Goal: Ask a question: Seek information or help from site administrators or community

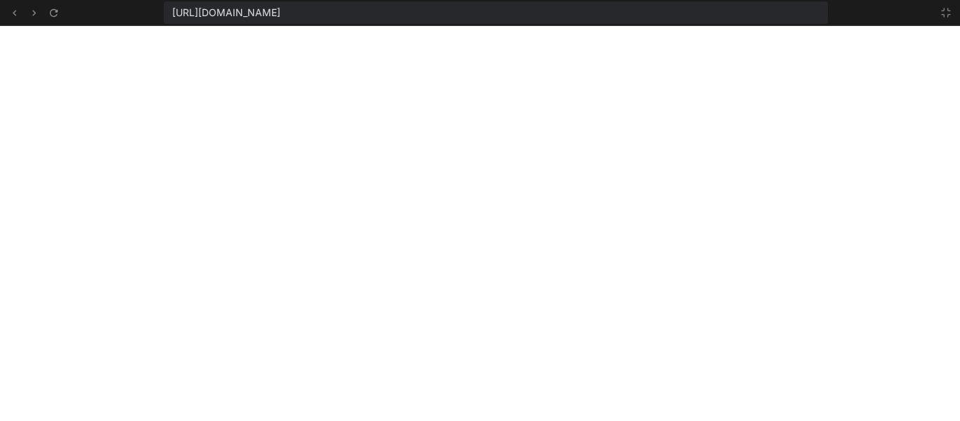
scroll to position [3951, 0]
click at [949, 10] on icon at bounding box center [946, 12] width 8 height 8
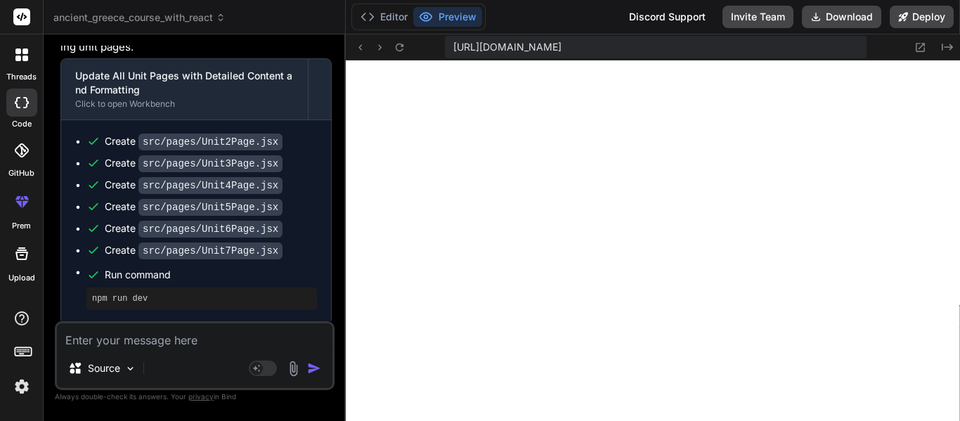
click at [184, 332] on textarea at bounding box center [195, 335] width 276 height 25
type textarea "M"
type textarea "x"
type textarea "Mak"
type textarea "x"
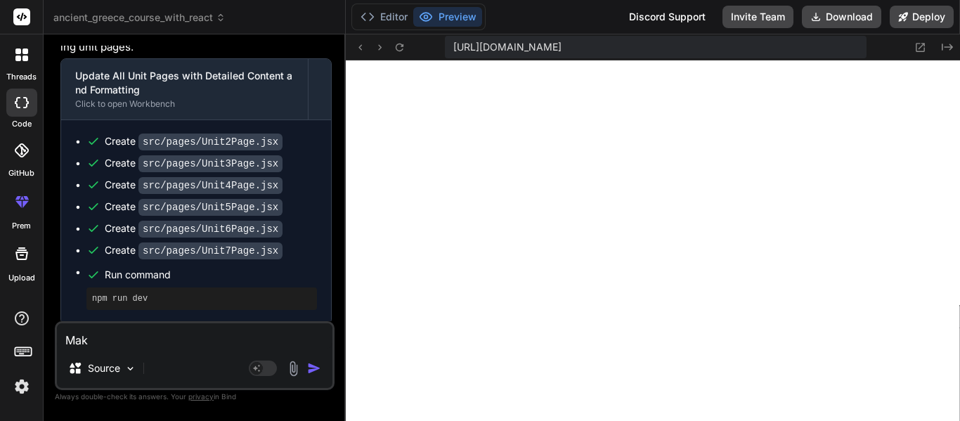
type textarea "Make"
type textarea "x"
type textarea "Make"
type textarea "x"
type textarea "Make i"
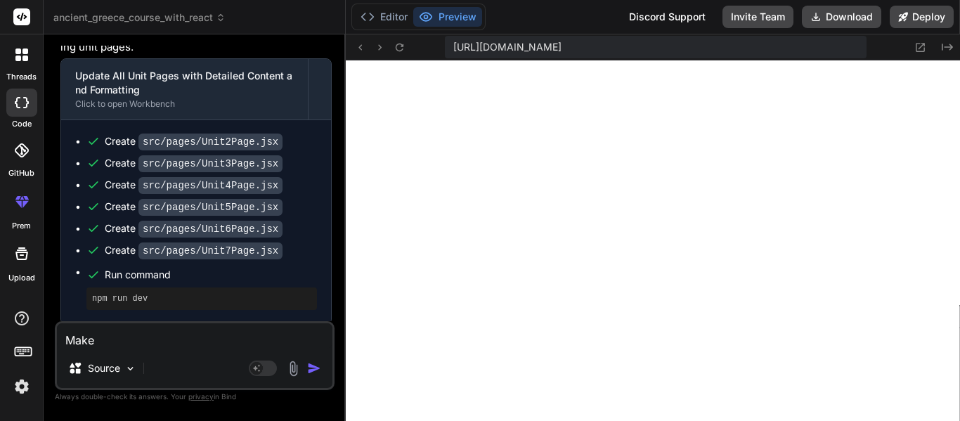
type textarea "x"
type textarea "Make it"
type textarea "x"
type textarea "Make it"
type textarea "x"
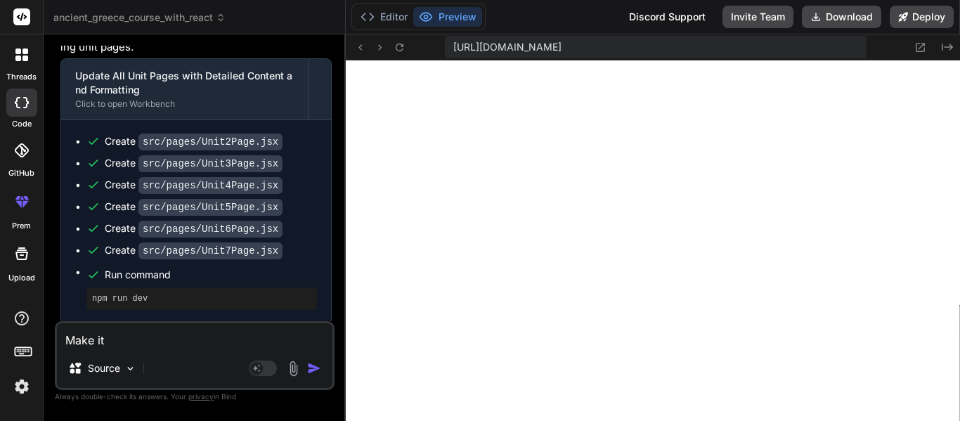
type textarea "Make it s"
type textarea "x"
type textarea "Make it so"
type textarea "x"
type textarea "Make it so"
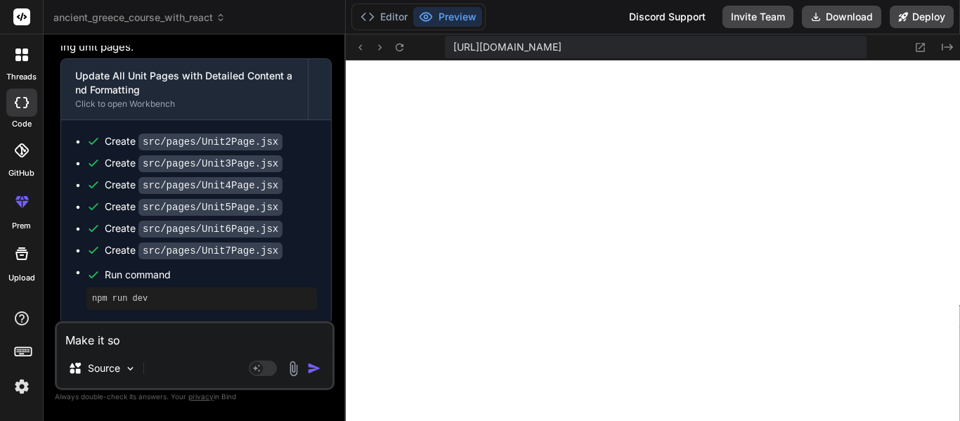
type textarea "x"
type textarea "Make it so t"
type textarea "x"
type textarea "Make it so th"
type textarea "x"
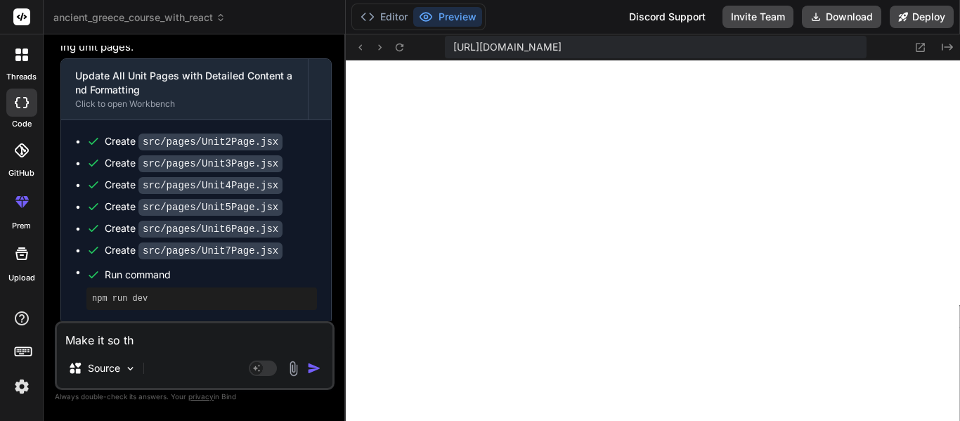
type textarea "Make it so the"
type textarea "x"
type textarea "Make it so ther"
type textarea "x"
type textarea "Make it so there"
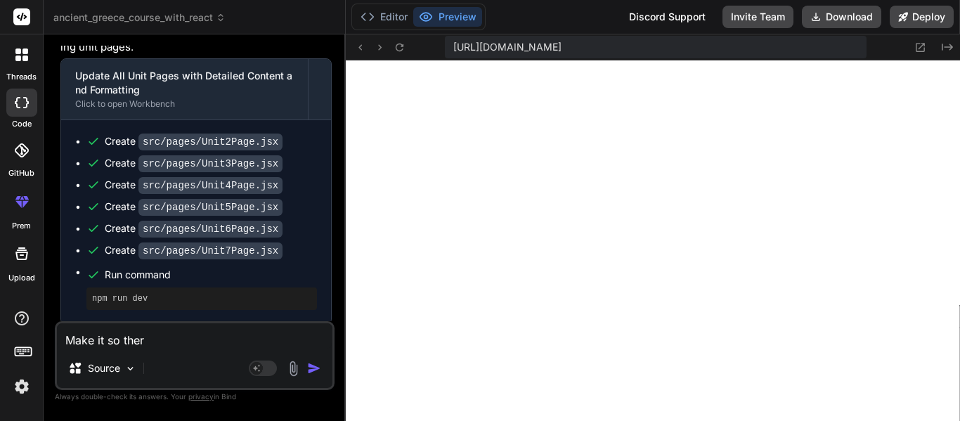
type textarea "x"
type textarea "Make it so there"
type textarea "x"
type textarea "Make it so there i"
type textarea "x"
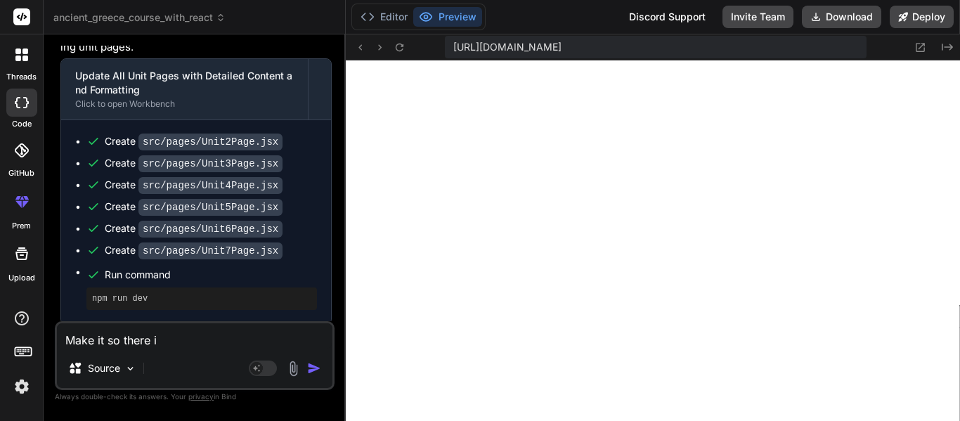
type textarea "Make it so there is"
type textarea "x"
type textarea "Make it so there is"
type textarea "x"
type textarea "Make it so there is a"
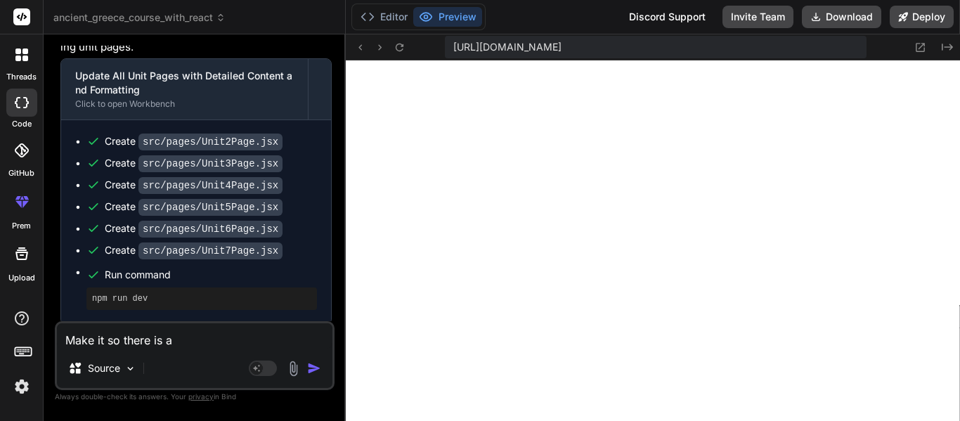
type textarea "x"
type textarea "Make it so there is a"
type textarea "x"
type textarea "Make it so there is a d"
type textarea "x"
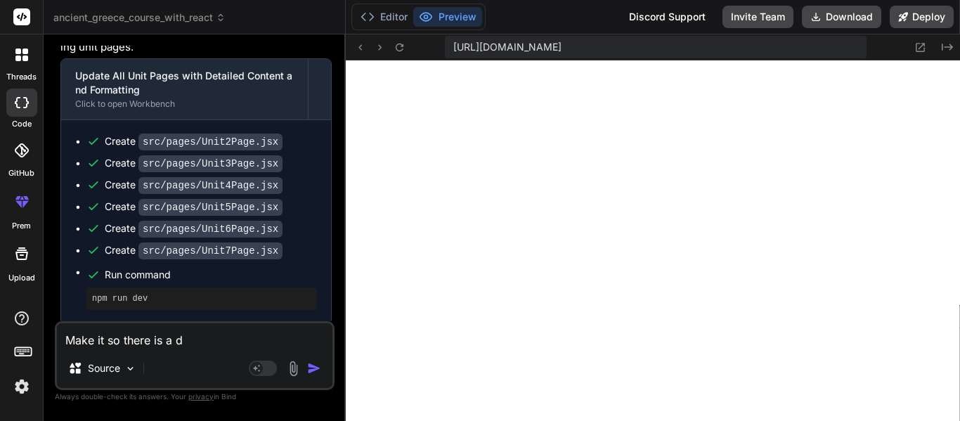
type textarea "Make it so there is a di"
type textarea "x"
type textarea "Make it so there is a div"
type textarea "x"
type textarea "Make it so there is a divi"
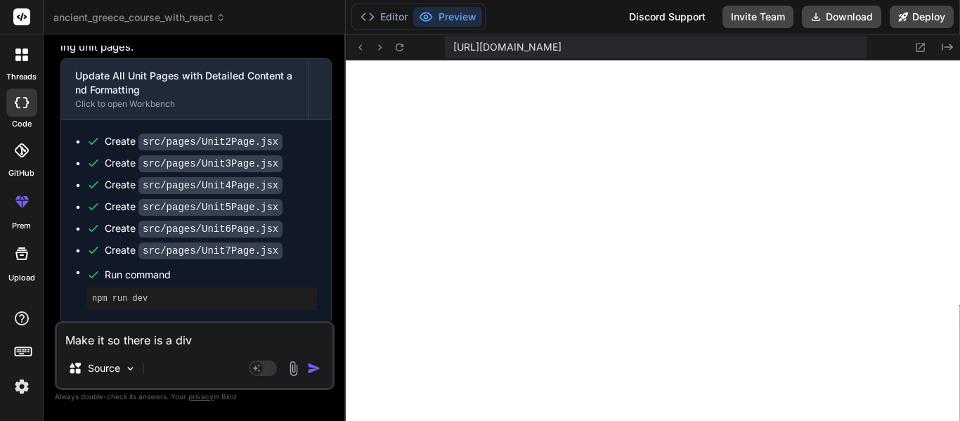
type textarea "x"
type textarea "Make it so there is a divid"
type textarea "x"
type textarea "Make it so there is a divide"
type textarea "x"
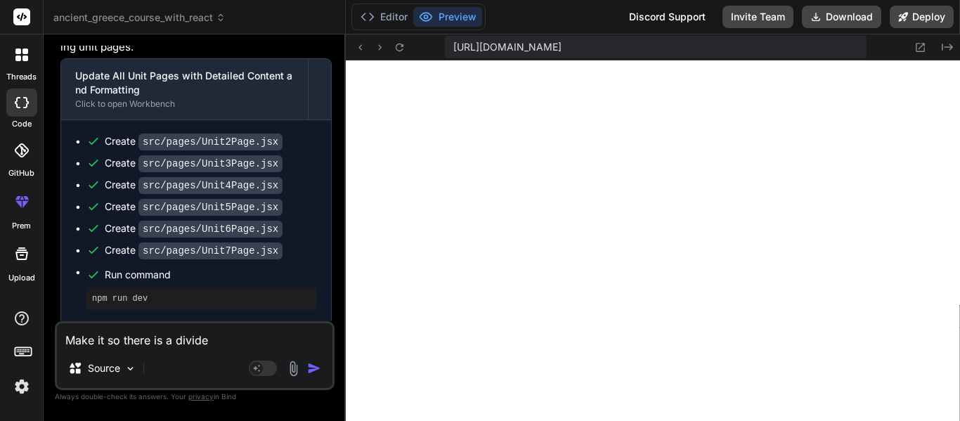
type textarea "Make it so there is a divid"
type textarea "x"
type textarea "Make it so there is a dividr"
type textarea "x"
type textarea "Make it so there is a dividr"
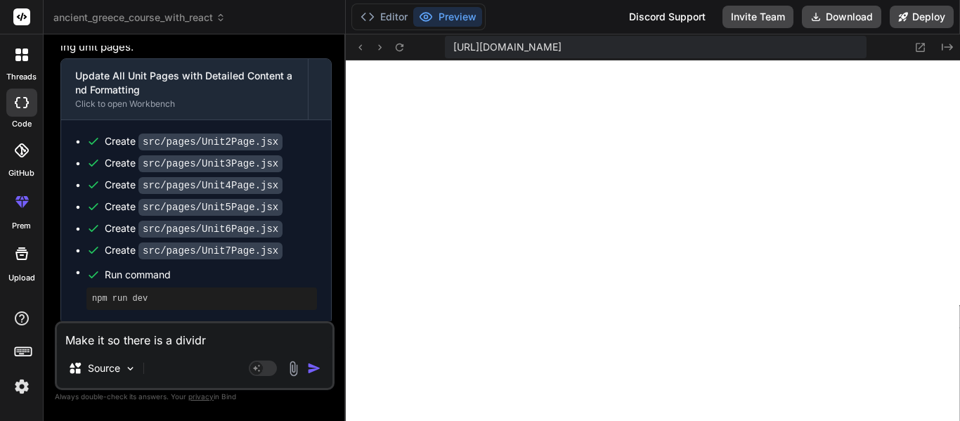
type textarea "x"
type textarea "Make it so there is a dividr"
type textarea "x"
type textarea "Make it so there is a divid"
type textarea "x"
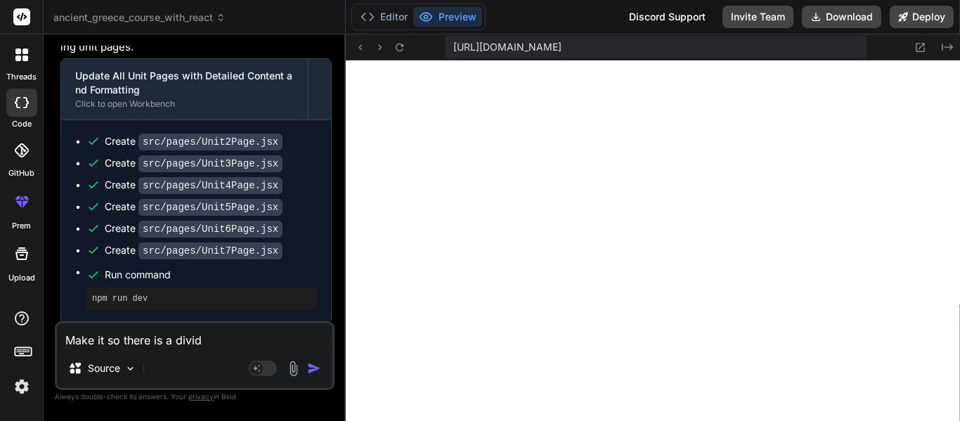
type textarea "Make it so there is a divide"
type textarea "x"
type textarea "Make it so there is a divider"
type textarea "x"
type textarea "Make it so there is a divider"
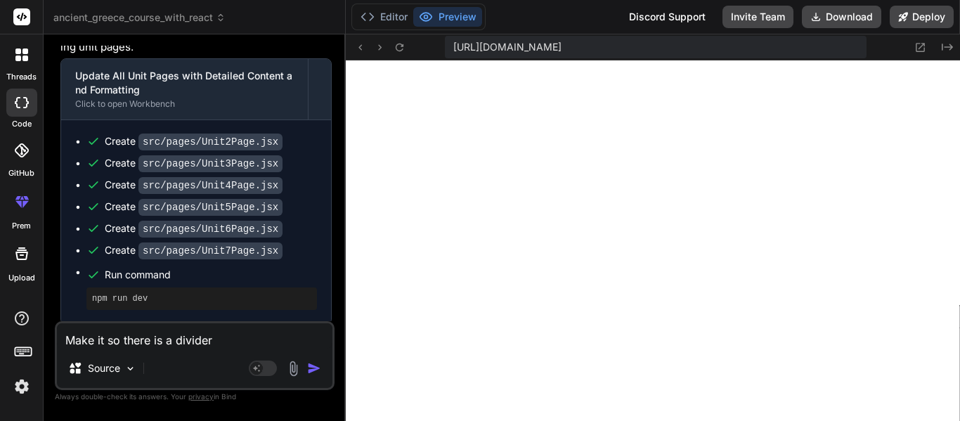
type textarea "x"
type textarea "Make it so there is a divider b"
type textarea "x"
type textarea "Make it so there is a divider be"
type textarea "x"
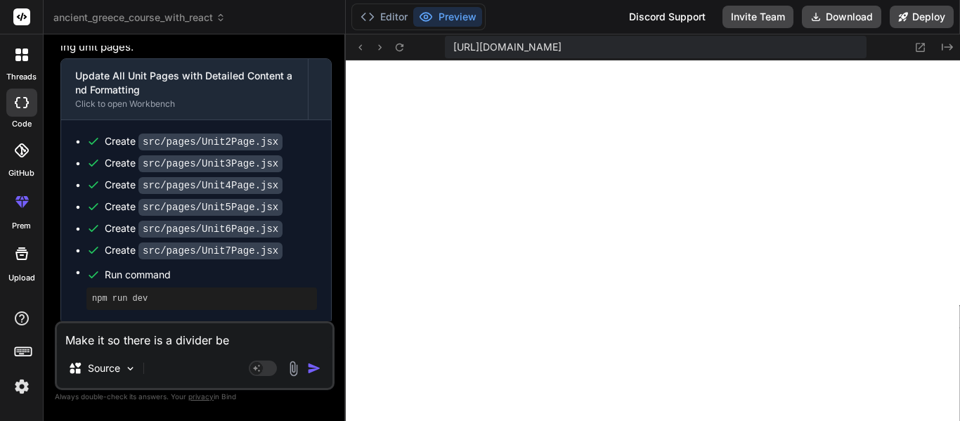
type textarea "Make it so there is a divider bet"
type textarea "x"
type textarea "Make it so there is a divider betw"
type textarea "x"
type textarea "Make it so there is a divider bet"
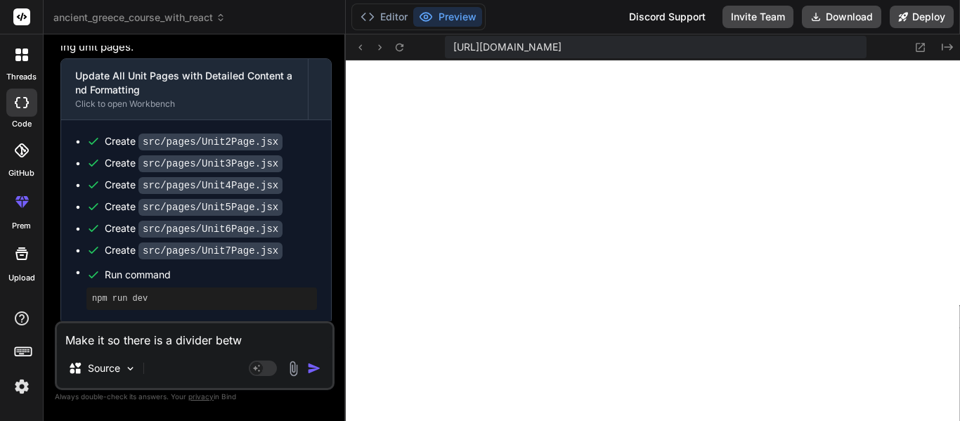
type textarea "x"
type textarea "Make it so there is a divider be"
type textarea "x"
type textarea "Make it so there is a divider b"
type textarea "x"
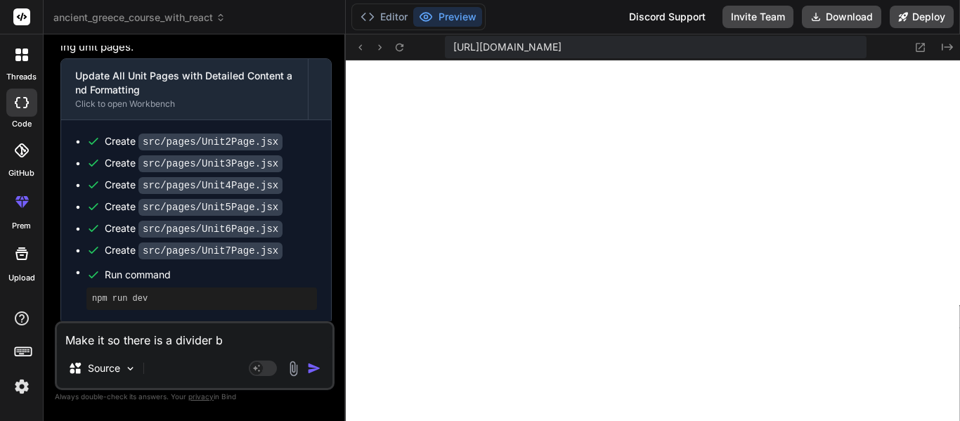
type textarea "Make it so there is a divider"
type textarea "x"
type textarea "Make it so there is a divider"
type textarea "x"
type textarea "Make it so there is a divider"
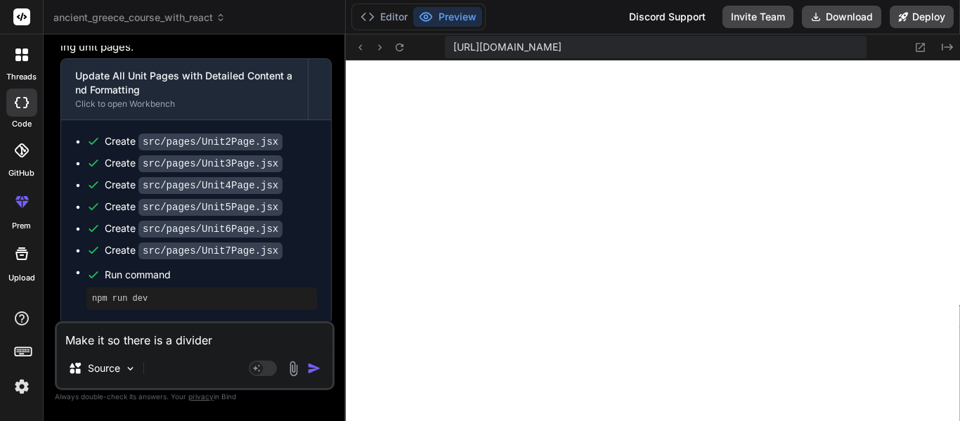
type textarea "x"
type textarea "Make it so there is a divider b"
type textarea "x"
type textarea "Make it so there is a divider be"
type textarea "x"
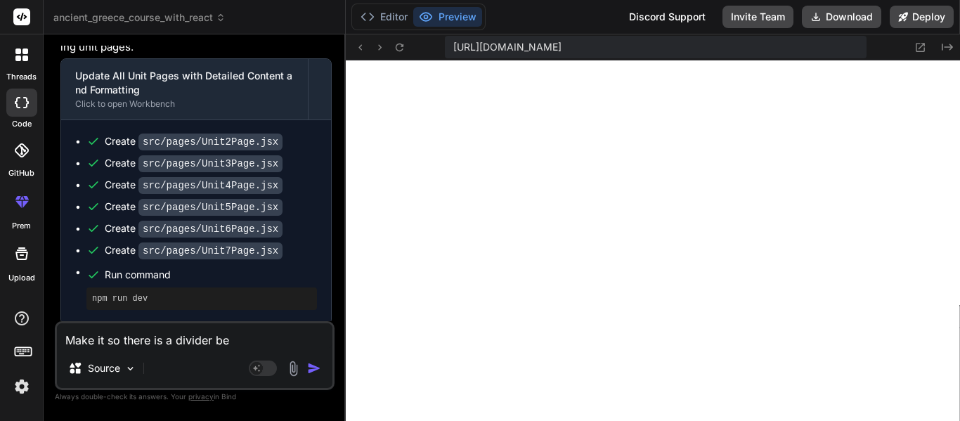
type textarea "Make it so there is a divider bet"
type textarea "x"
type textarea "Make it so there is a divider betw"
type textarea "x"
type textarea "Make it so there is a divider betwe"
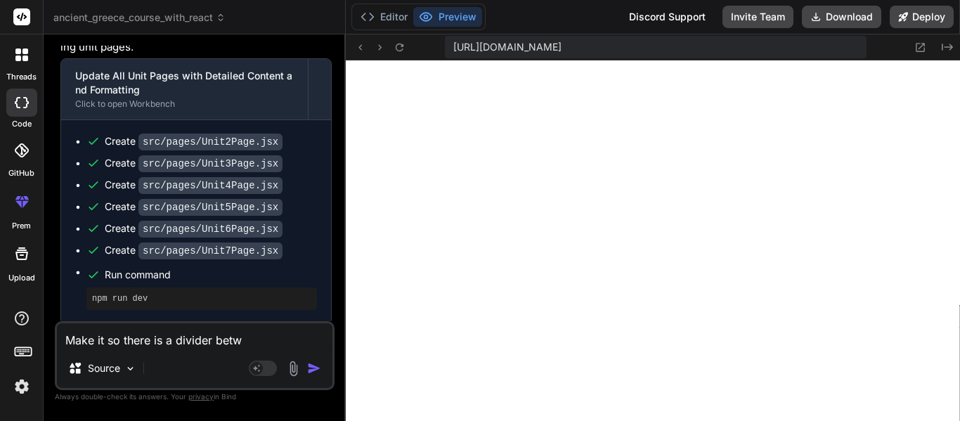
type textarea "x"
type textarea "Make it so there is a divider betwee"
type textarea "x"
type textarea "Make it so there is a divider between"
type textarea "x"
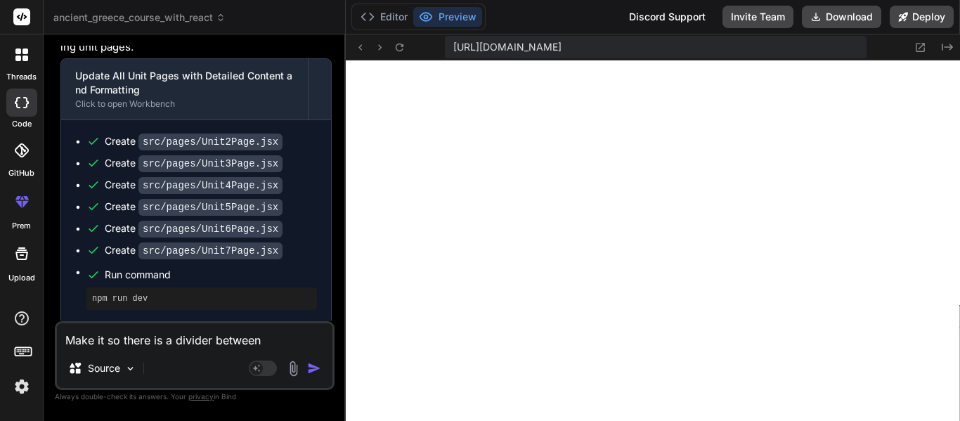
type textarea "Make it so there is a divider between"
type textarea "x"
type textarea "Make it so there is a divider between t"
type textarea "x"
type textarea "Make it so there is a divider between th"
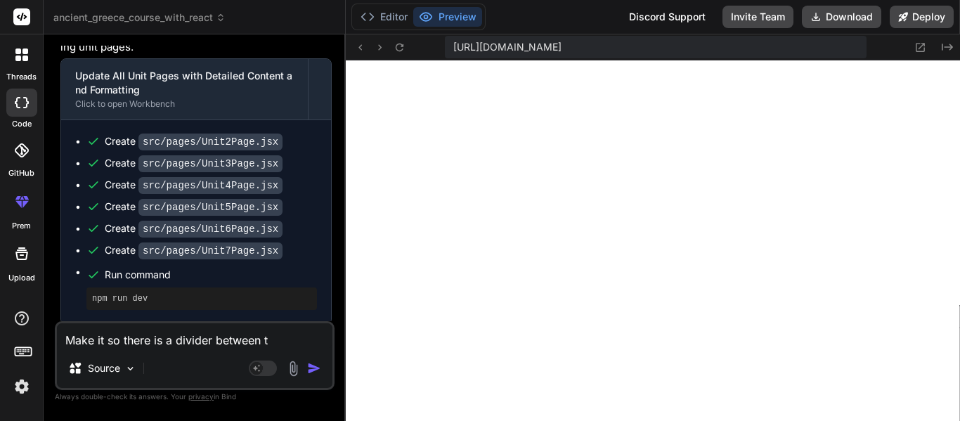
type textarea "x"
type textarea "Make it so there is a divider between the"
type textarea "x"
type textarea "Make it so there is a divider between the"
type textarea "x"
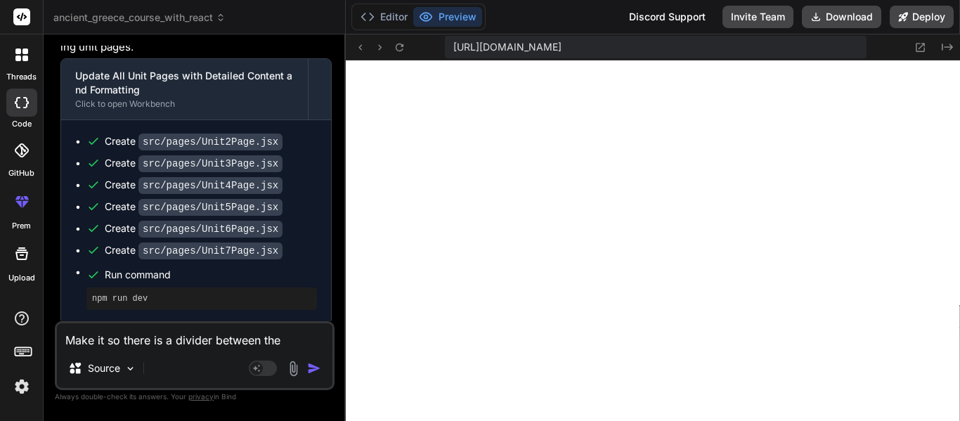
type textarea "Make it so there is a divider between the"
